Goal: Navigation & Orientation: Find specific page/section

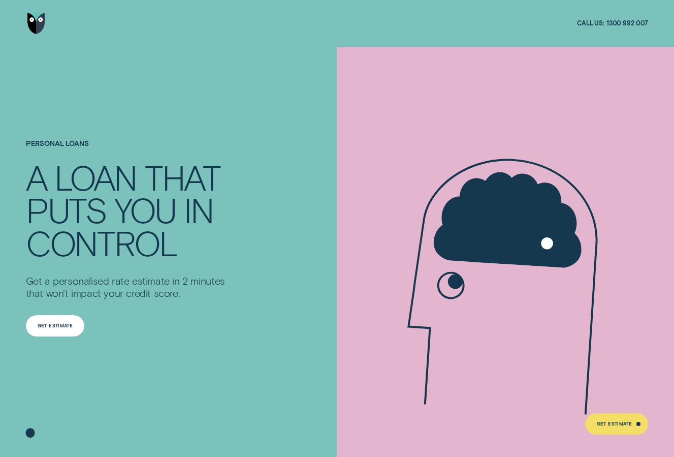
click at [63, 328] on div "Get Estimate" at bounding box center [55, 325] width 59 height 21
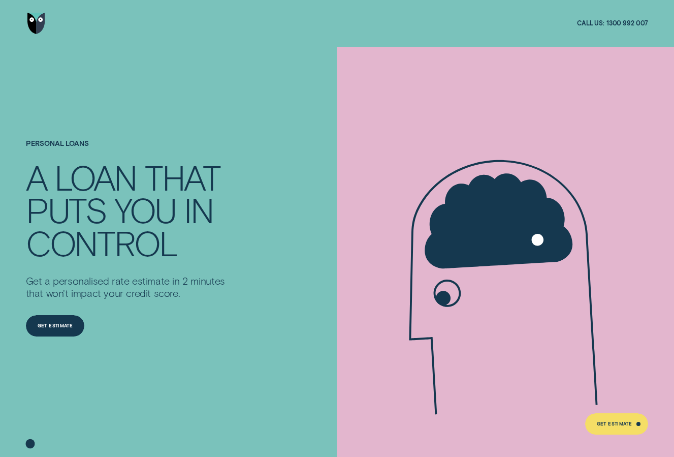
click at [41, 21] on img "Go to home page" at bounding box center [36, 23] width 18 height 21
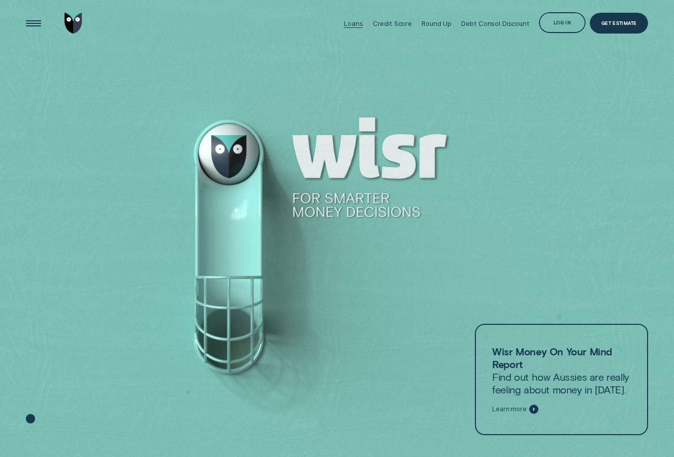
click at [360, 28] on div "Loans" at bounding box center [353, 23] width 19 height 47
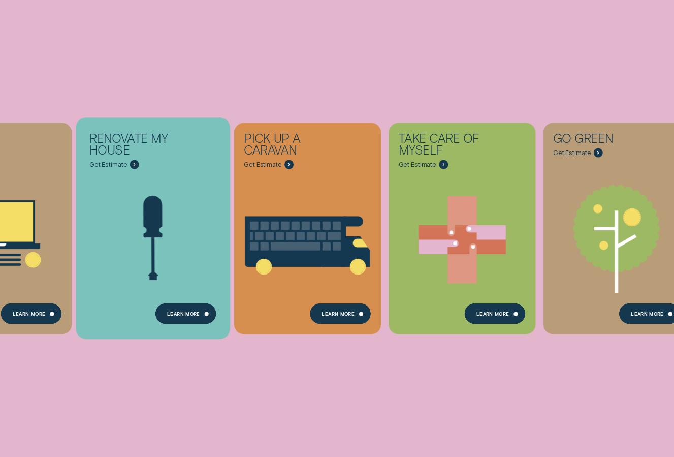
scroll to position [293, 0]
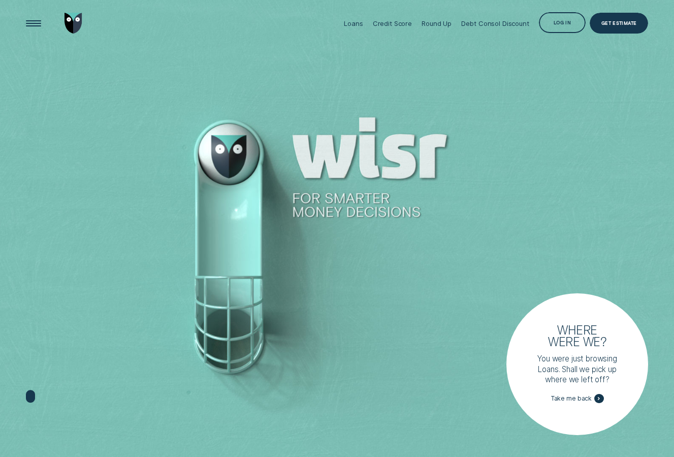
click at [439, 191] on div at bounding box center [337, 228] width 674 height 457
click at [566, 20] on div "Log in" at bounding box center [562, 22] width 47 height 21
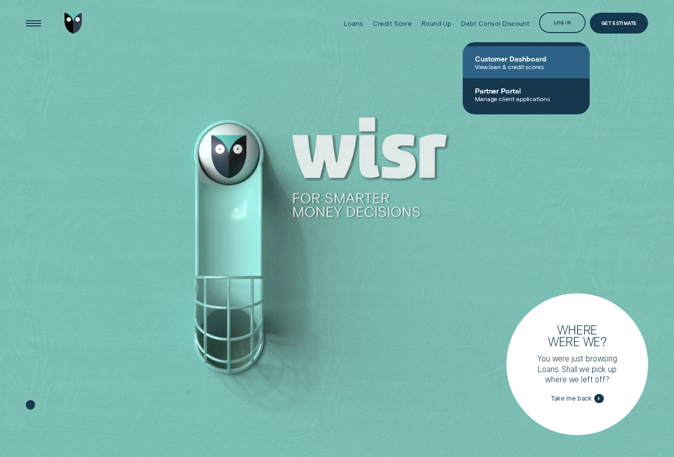
click at [505, 67] on span "View loan & credit scores" at bounding box center [526, 66] width 103 height 7
